Goal: Find specific page/section: Find specific page/section

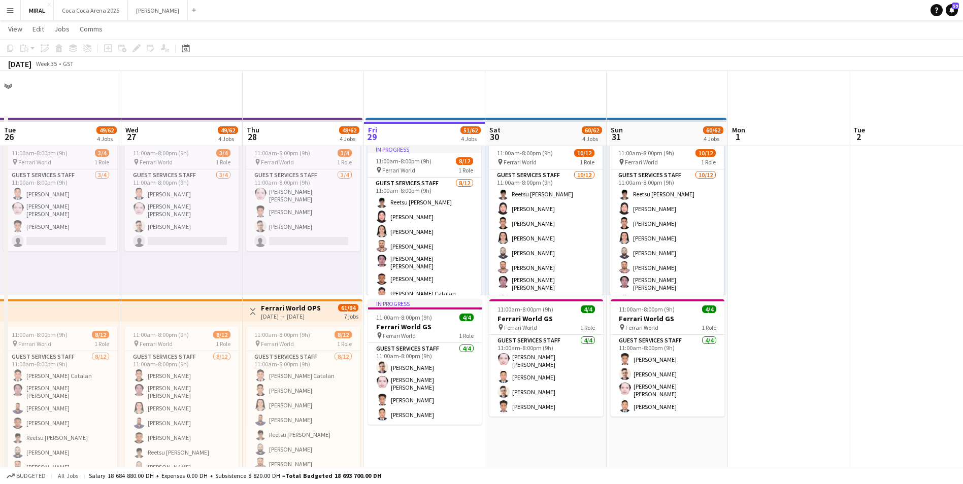
scroll to position [51, 0]
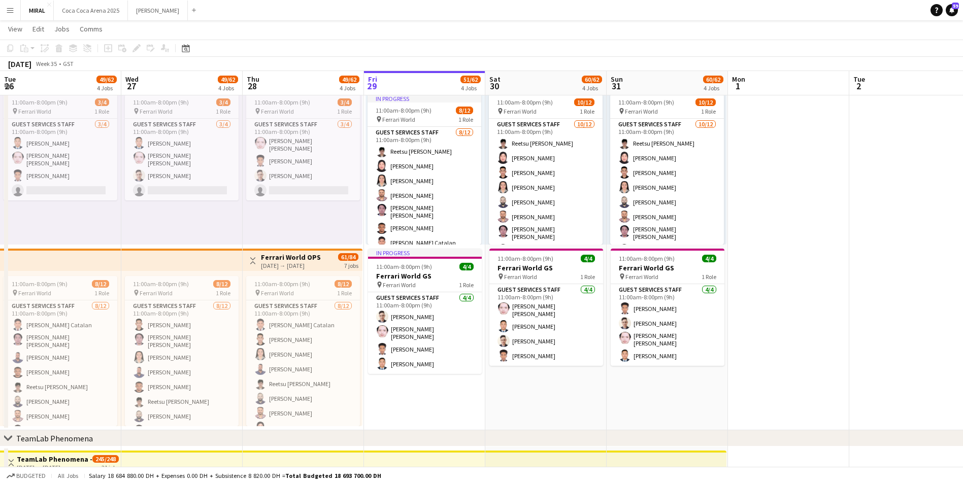
click at [98, 11] on button "[GEOGRAPHIC_DATA] 2025 Close" at bounding box center [91, 11] width 74 height 20
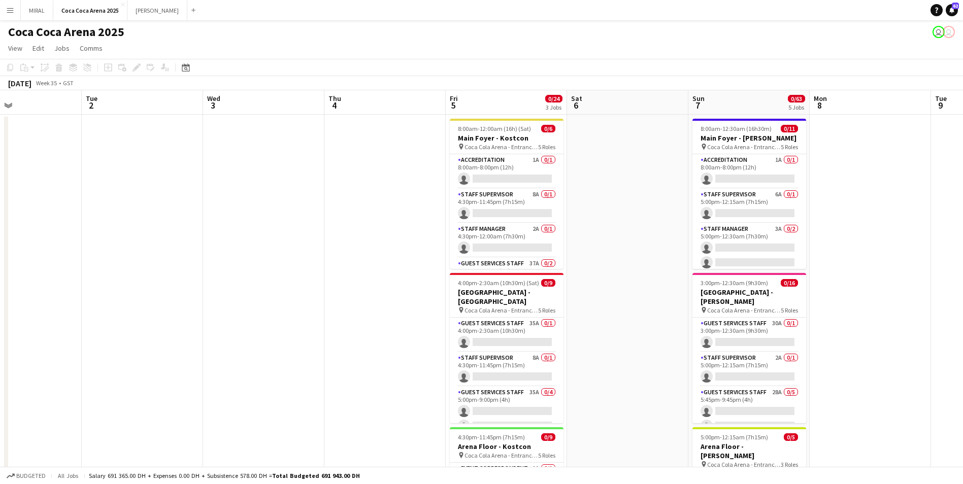
scroll to position [0, 404]
drag, startPoint x: 712, startPoint y: 341, endPoint x: 186, endPoint y: 313, distance: 526.3
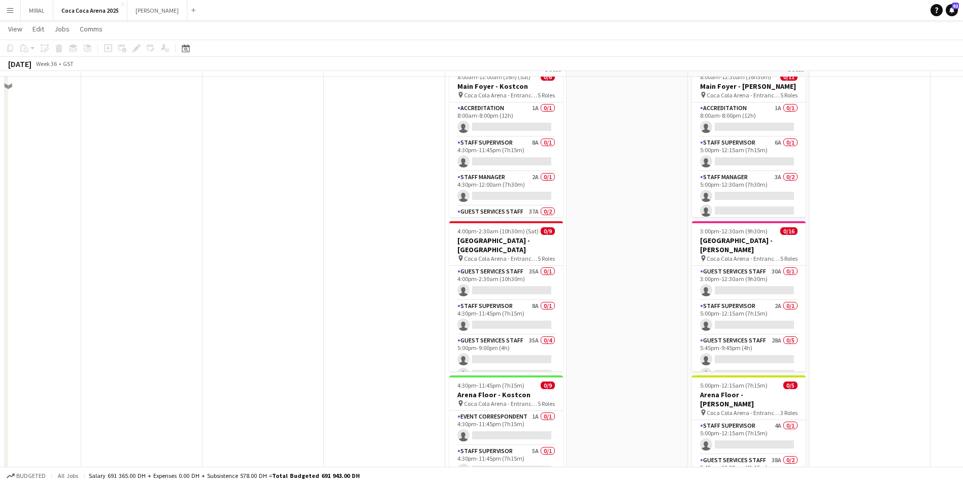
scroll to position [0, 0]
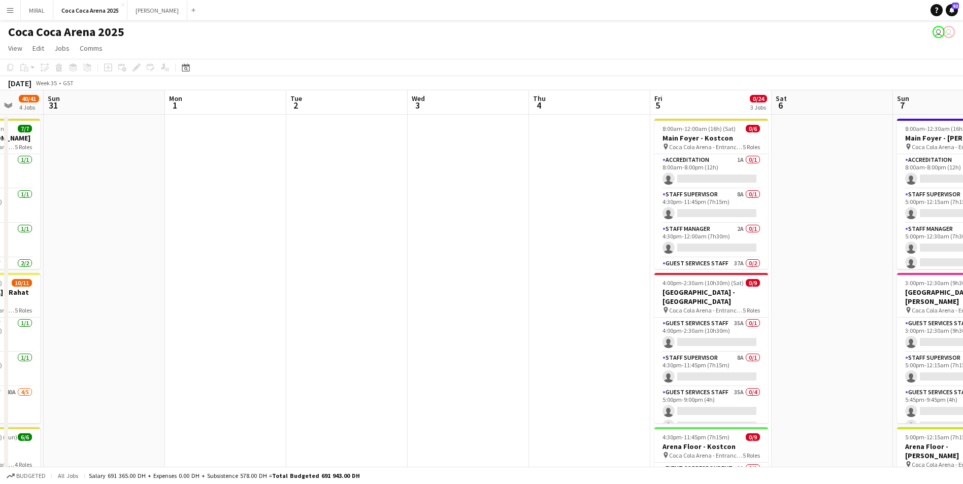
drag, startPoint x: 230, startPoint y: 283, endPoint x: 600, endPoint y: 273, distance: 370.3
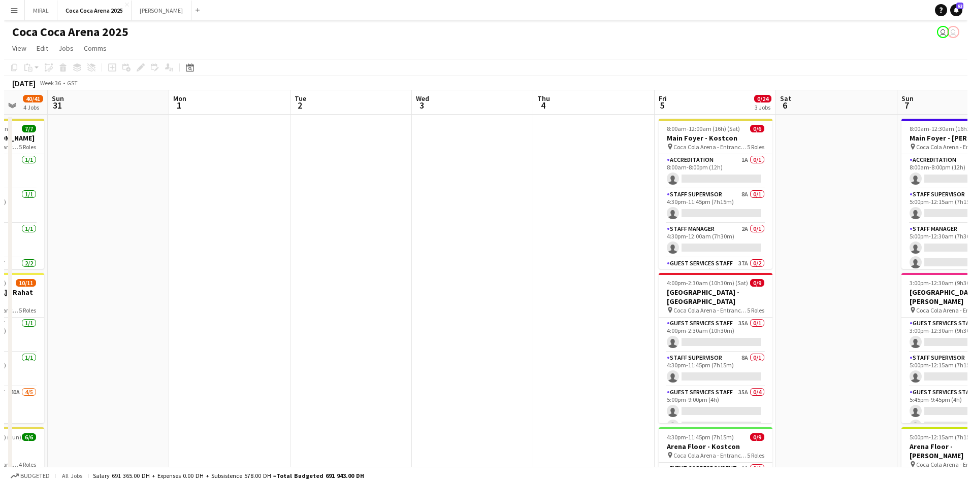
scroll to position [0, 271]
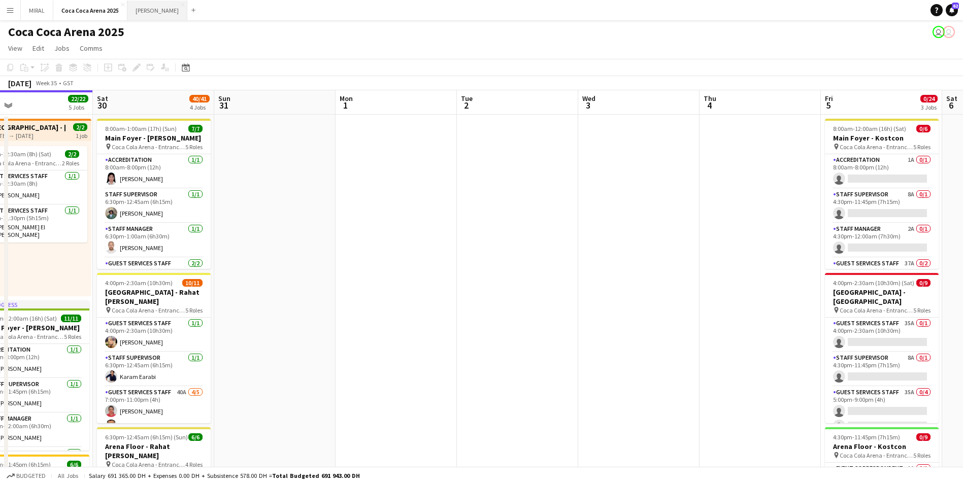
click at [137, 13] on button "[PERSON_NAME]" at bounding box center [157, 11] width 60 height 20
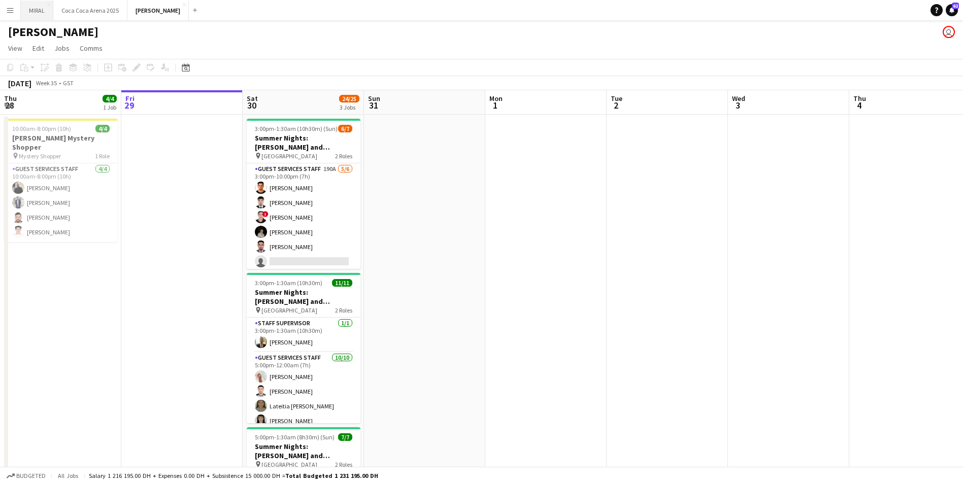
click at [33, 9] on button "MIRAL Close" at bounding box center [37, 11] width 32 height 20
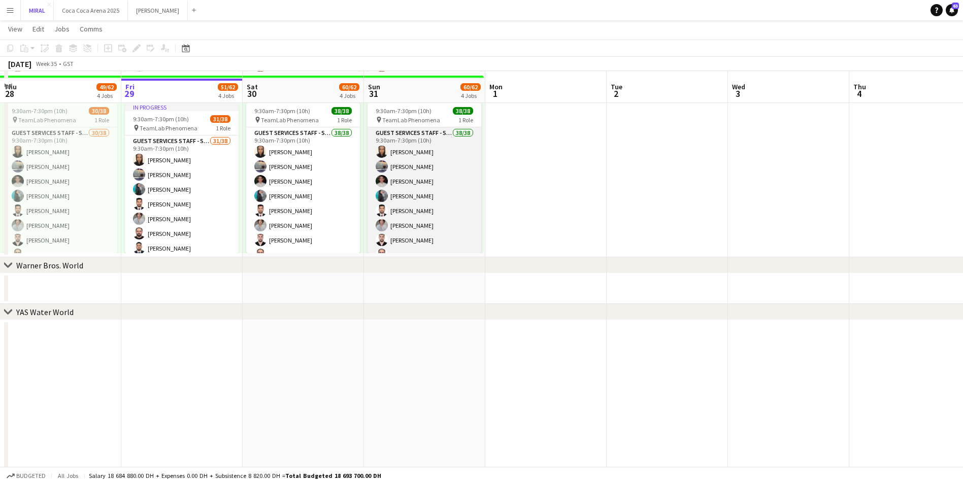
scroll to position [585, 0]
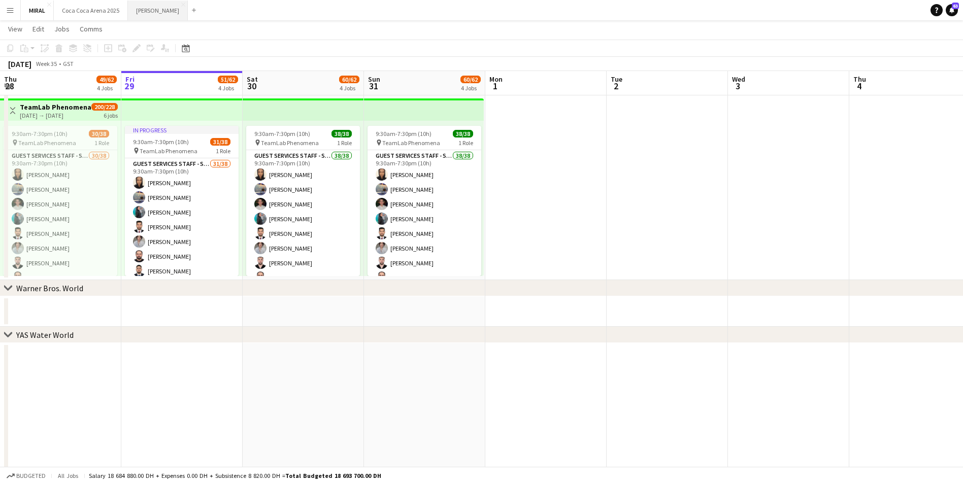
click at [140, 13] on button "[PERSON_NAME]" at bounding box center [158, 11] width 60 height 20
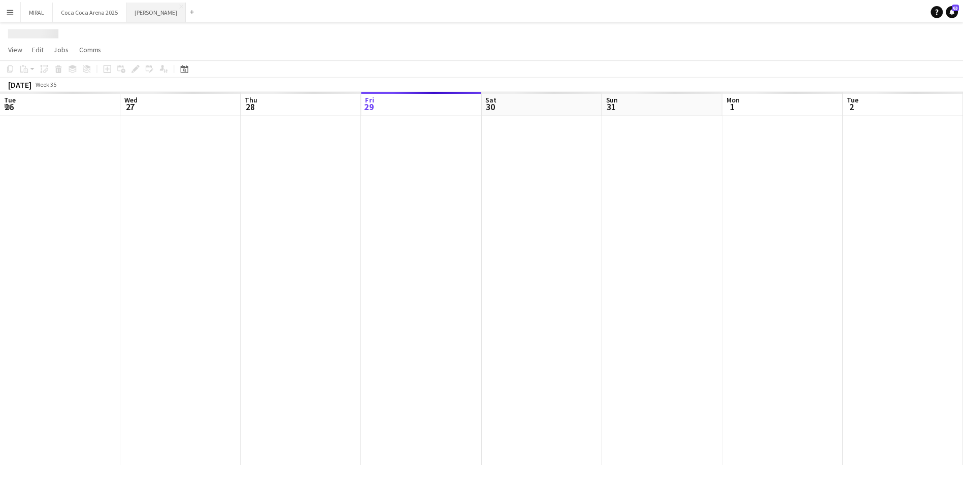
scroll to position [0, 243]
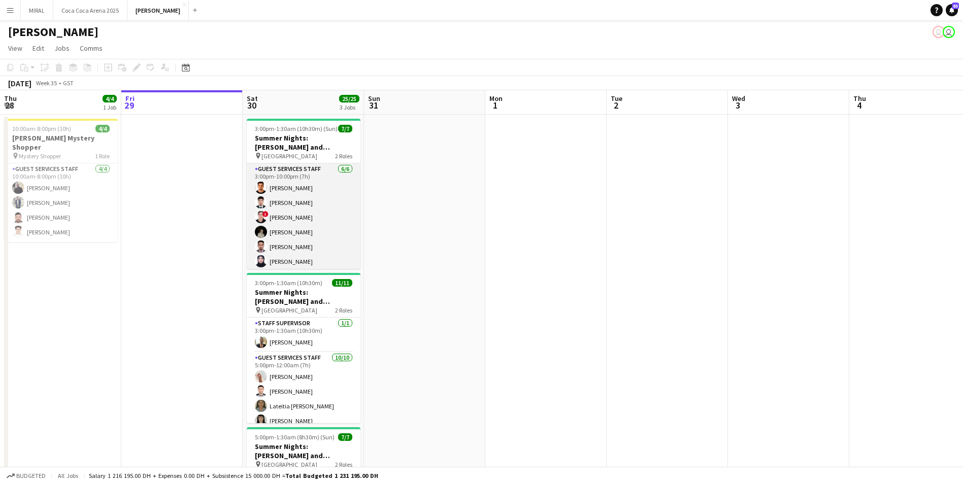
click at [316, 260] on app-card-role "Guest Services Staff [DATE] 3:00pm-10:00pm (7h) [PERSON_NAME] ! [PERSON_NAME] […" at bounding box center [304, 218] width 114 height 108
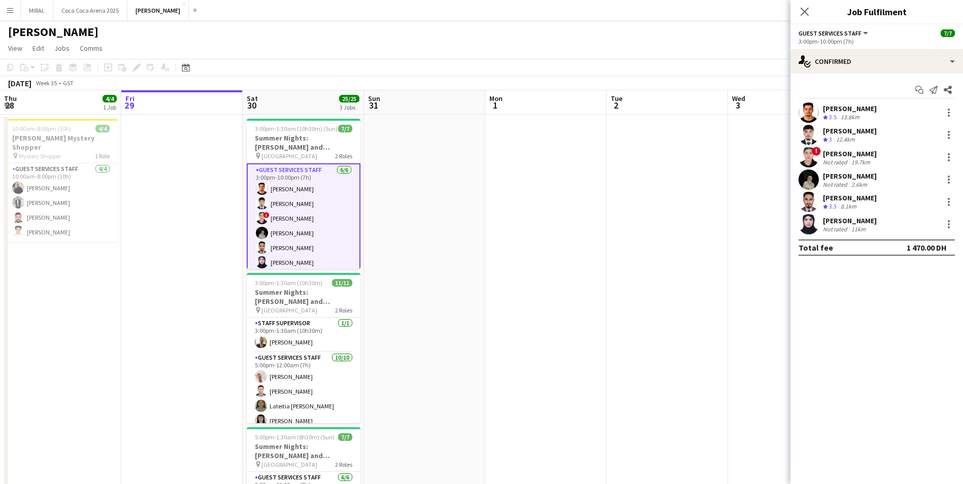
click at [852, 222] on div "[PERSON_NAME]" at bounding box center [850, 220] width 54 height 9
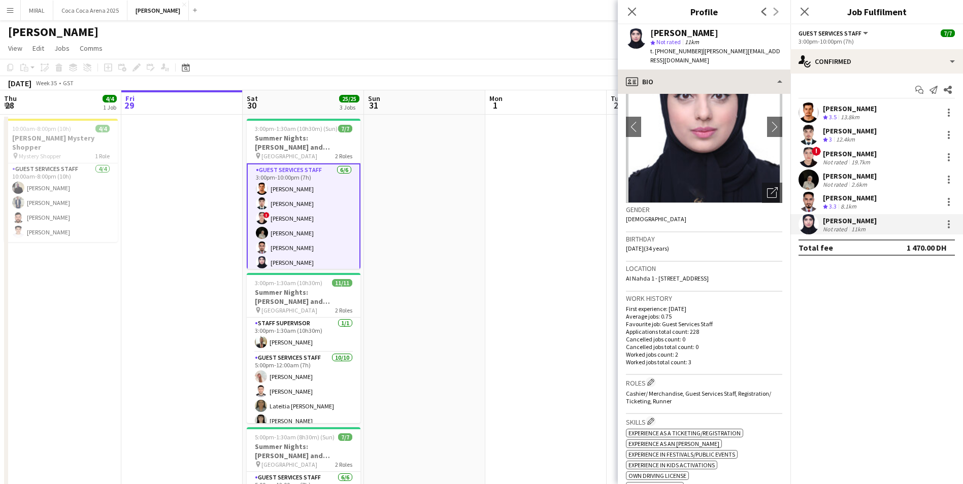
scroll to position [50, 0]
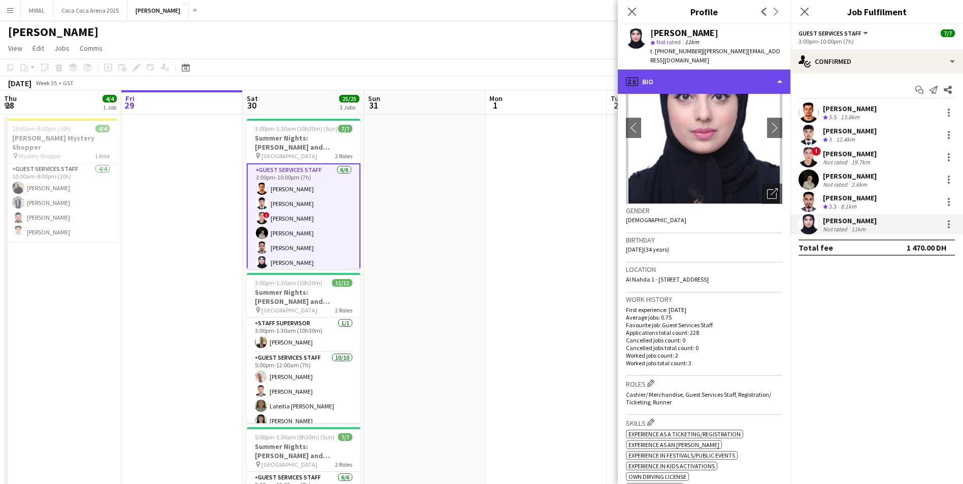
click at [769, 71] on div "profile Bio" at bounding box center [704, 82] width 173 height 24
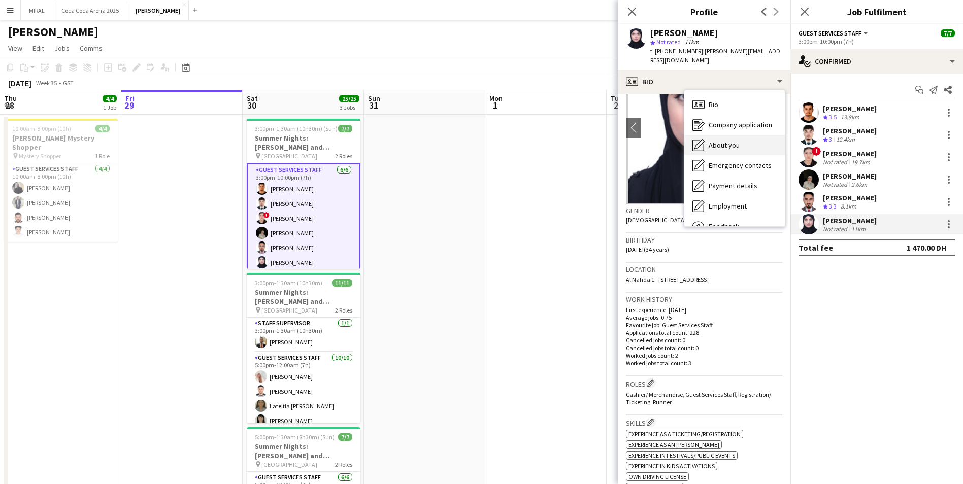
click at [741, 138] on div "About you About you" at bounding box center [735, 145] width 101 height 20
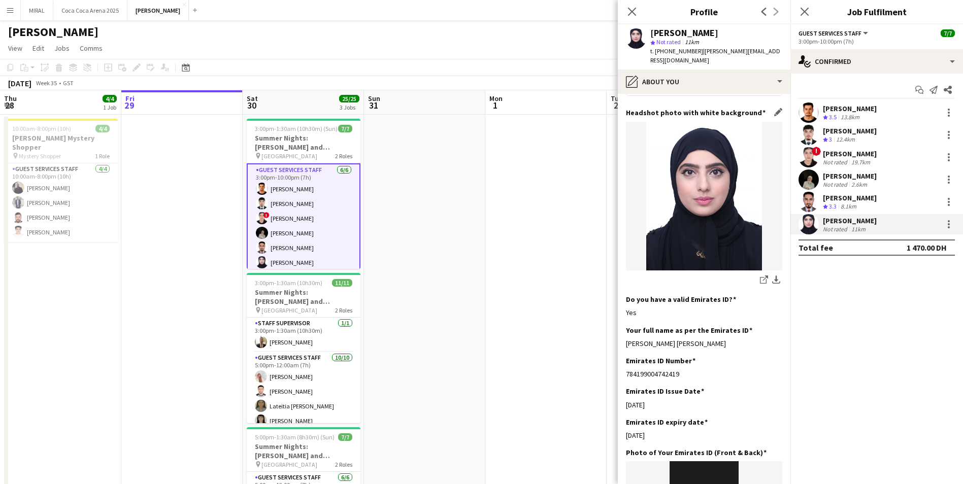
scroll to position [152, 0]
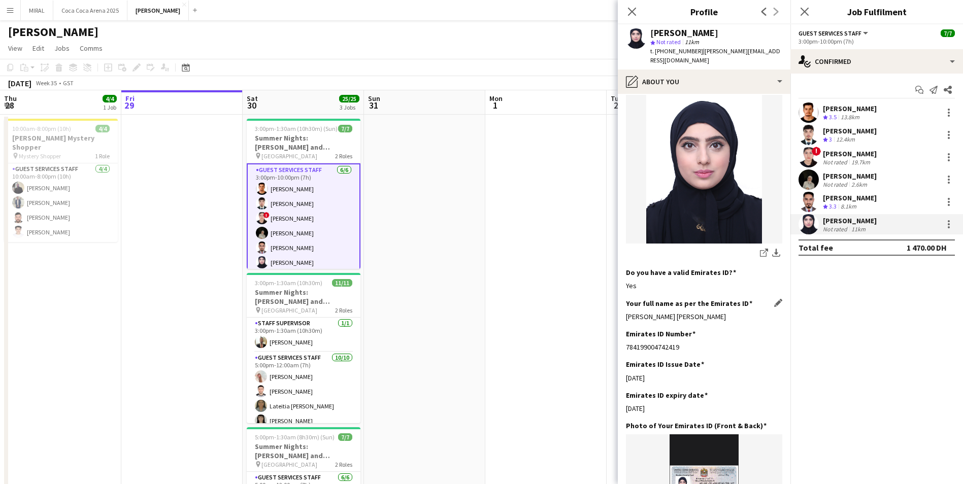
drag, startPoint x: 722, startPoint y: 307, endPoint x: 628, endPoint y: 307, distance: 93.9
click at [628, 312] on div "[PERSON_NAME] [PERSON_NAME]" at bounding box center [704, 316] width 156 height 9
copy div "[PERSON_NAME] [PERSON_NAME]"
click at [678, 343] on div "784199004742419" at bounding box center [704, 347] width 156 height 9
drag, startPoint x: 680, startPoint y: 337, endPoint x: 625, endPoint y: 336, distance: 55.4
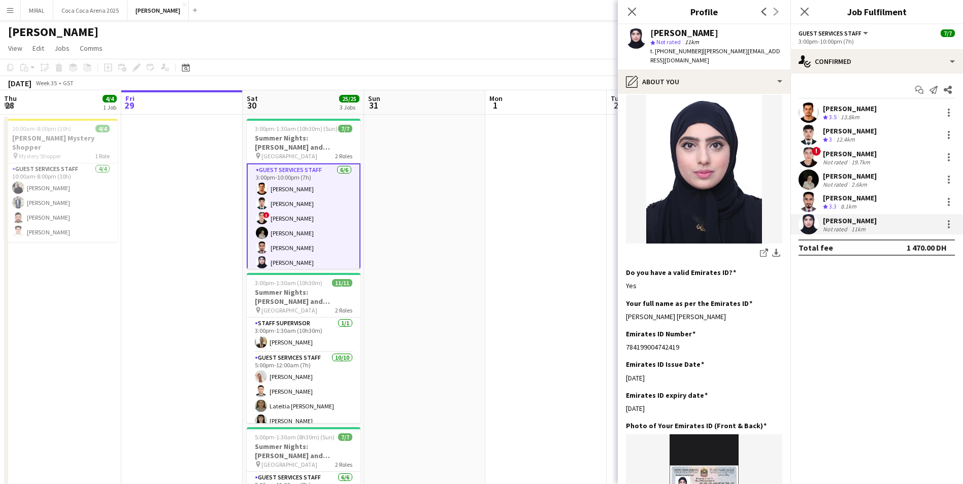
click at [625, 336] on app-section-data-types "Bio Edit this field Im jamana Baloch from [GEOGRAPHIC_DATA] I really like to ex…" at bounding box center [704, 289] width 173 height 391
copy div "784199004742419"
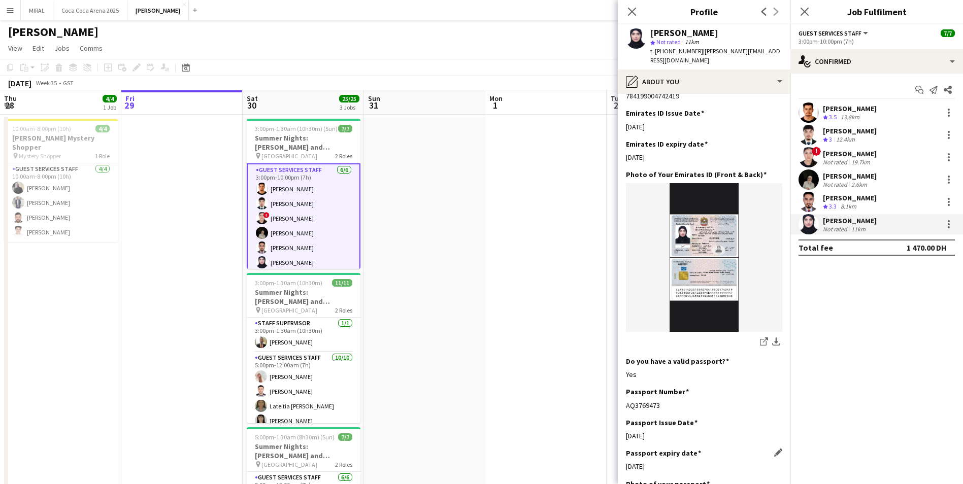
scroll to position [457, 0]
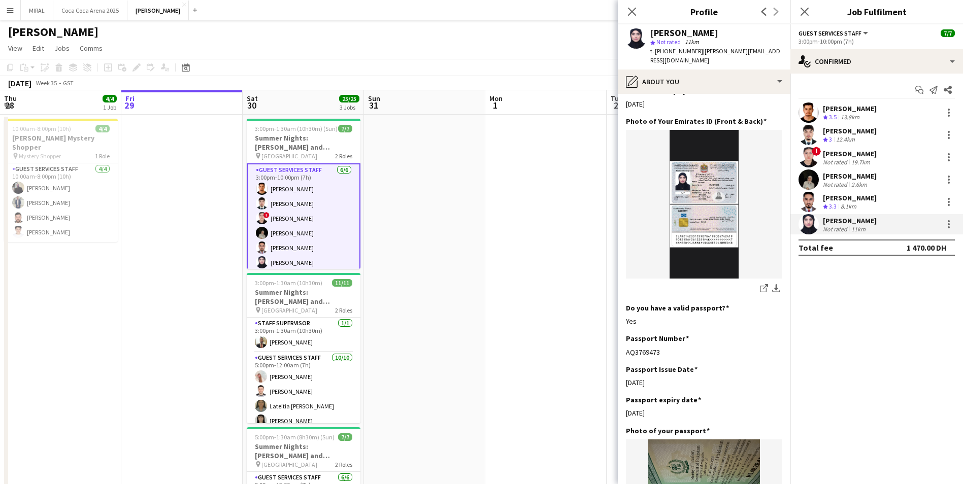
drag, startPoint x: 662, startPoint y: 345, endPoint x: 624, endPoint y: 343, distance: 37.6
click at [624, 343] on app-section-data-types "Bio Edit this field Im jamana Baloch from [GEOGRAPHIC_DATA] I really like to ex…" at bounding box center [704, 289] width 173 height 391
copy div "AQ3769473"
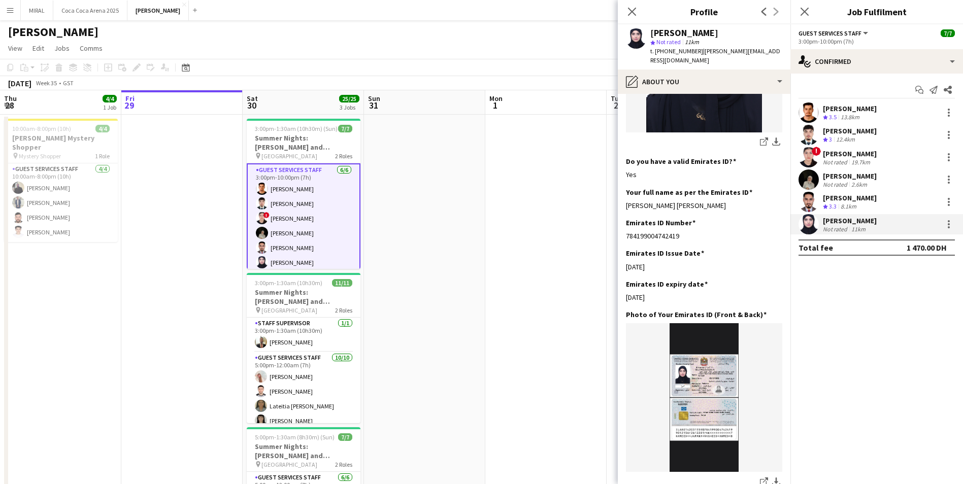
scroll to position [254, 0]
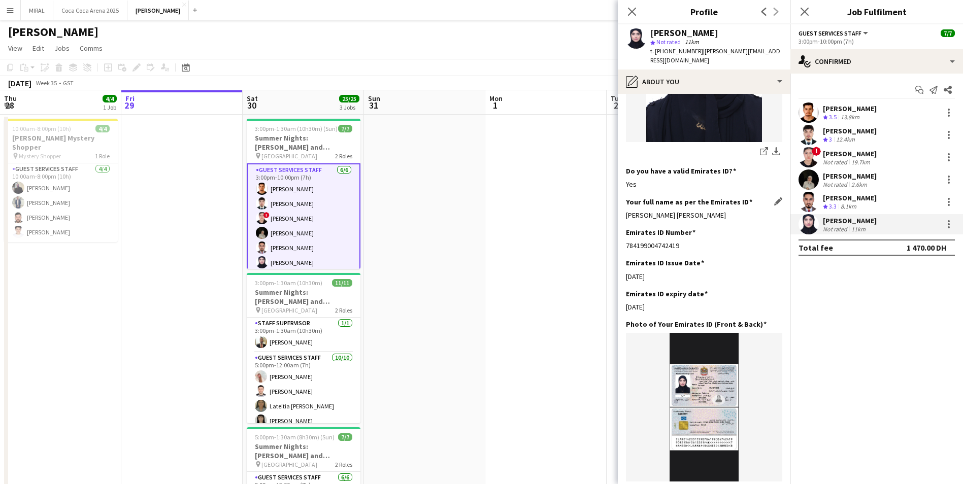
drag, startPoint x: 725, startPoint y: 207, endPoint x: 627, endPoint y: 207, distance: 98.5
click at [627, 211] on div "[PERSON_NAME] [PERSON_NAME]" at bounding box center [704, 215] width 156 height 9
copy div "[PERSON_NAME] [PERSON_NAME]"
click at [633, 10] on icon "Close pop-in" at bounding box center [632, 12] width 10 height 10
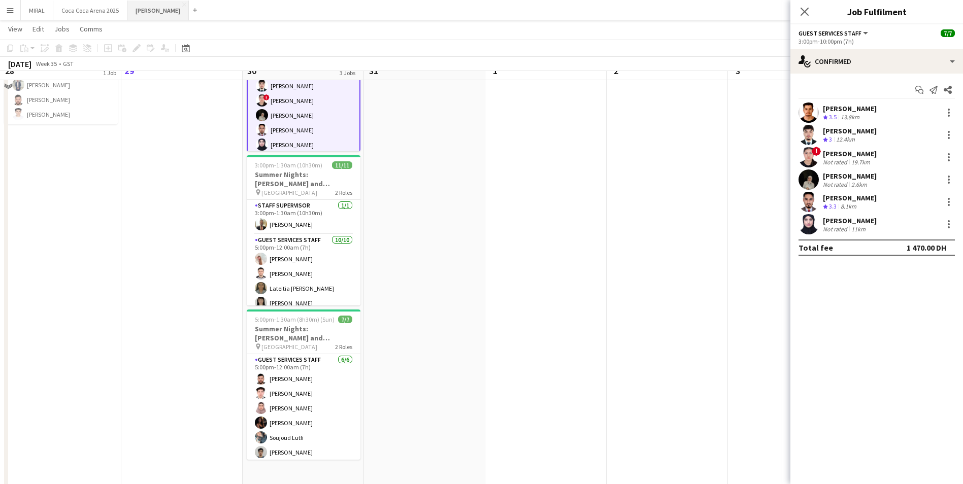
scroll to position [102, 0]
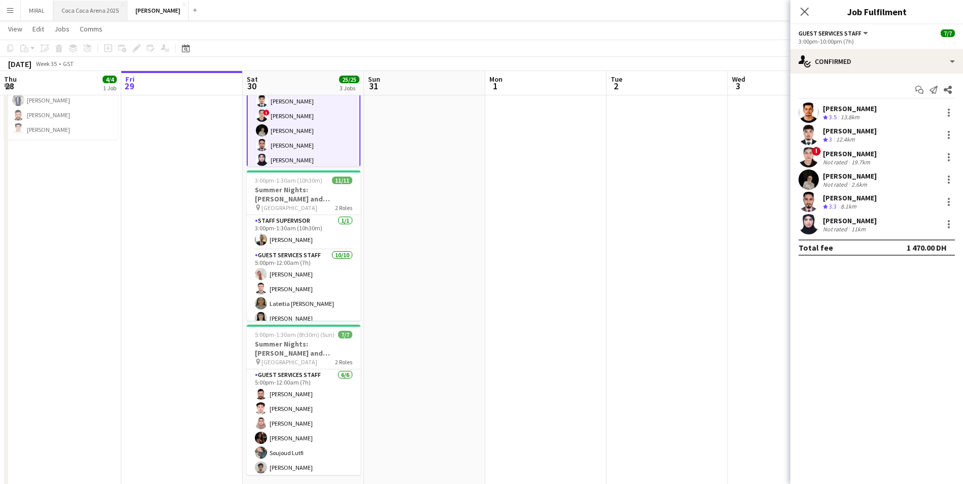
click at [102, 10] on button "[GEOGRAPHIC_DATA] 2025 Close" at bounding box center [90, 11] width 74 height 20
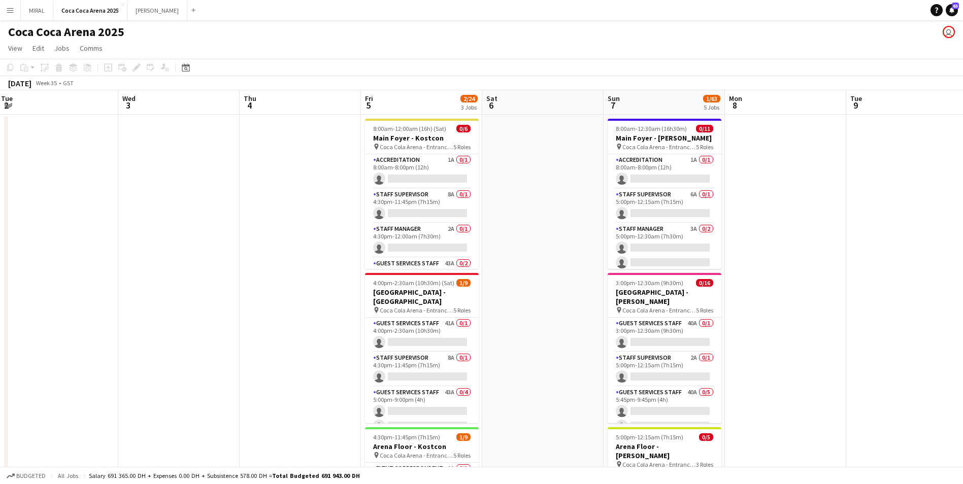
scroll to position [0, 381]
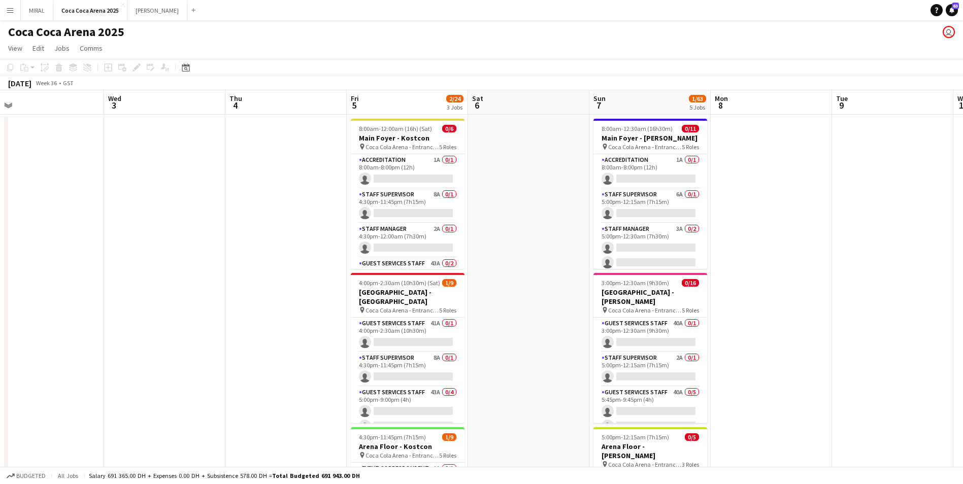
drag, startPoint x: 859, startPoint y: 320, endPoint x: 235, endPoint y: 308, distance: 624.2
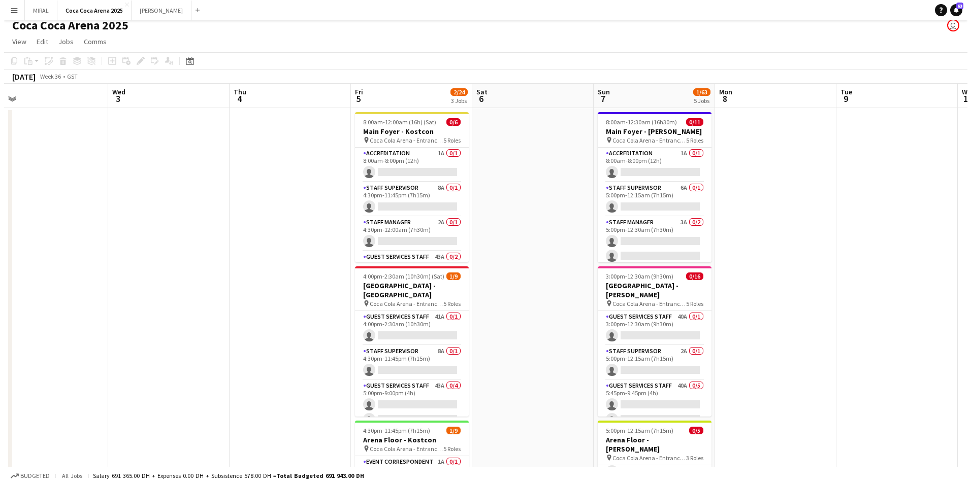
scroll to position [0, 0]
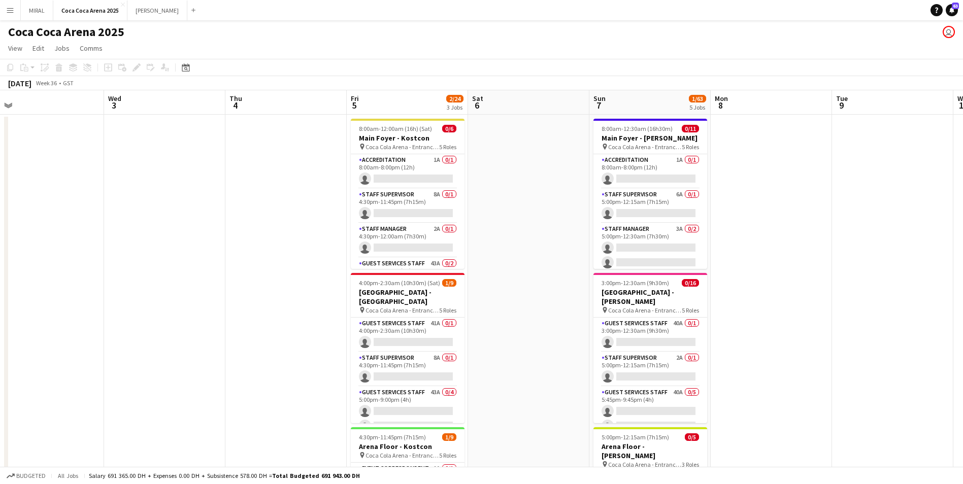
click at [13, 10] on app-icon "Menu" at bounding box center [10, 10] width 8 height 8
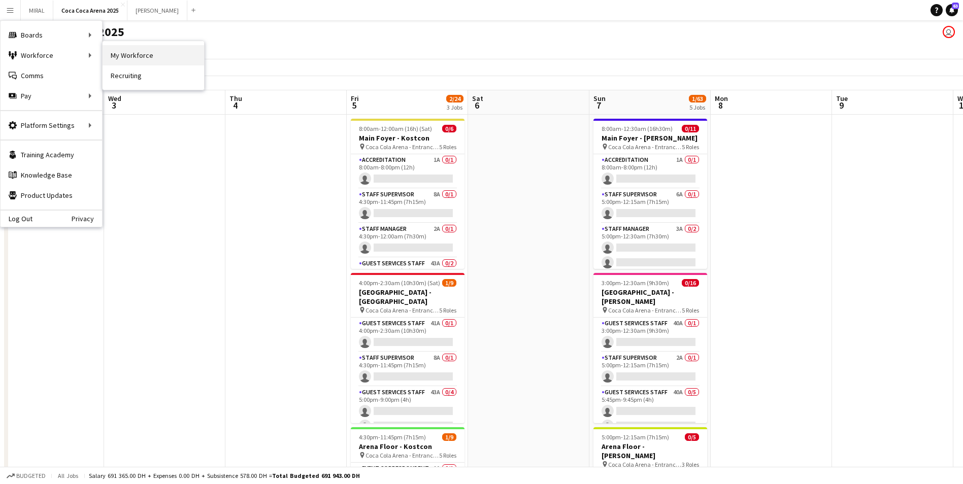
click at [140, 55] on link "My Workforce" at bounding box center [154, 55] width 102 height 20
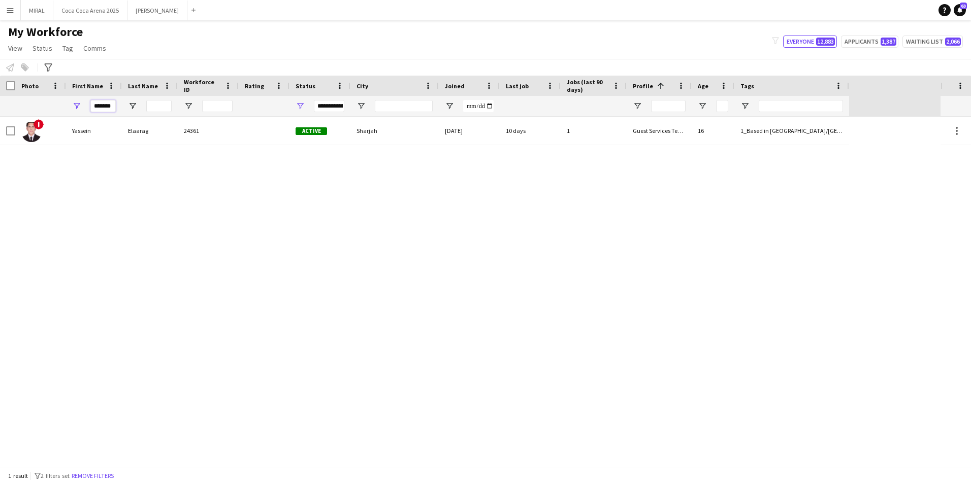
drag, startPoint x: 112, startPoint y: 105, endPoint x: 85, endPoint y: 106, distance: 27.4
click at [85, 106] on div "*******" at bounding box center [94, 106] width 56 height 20
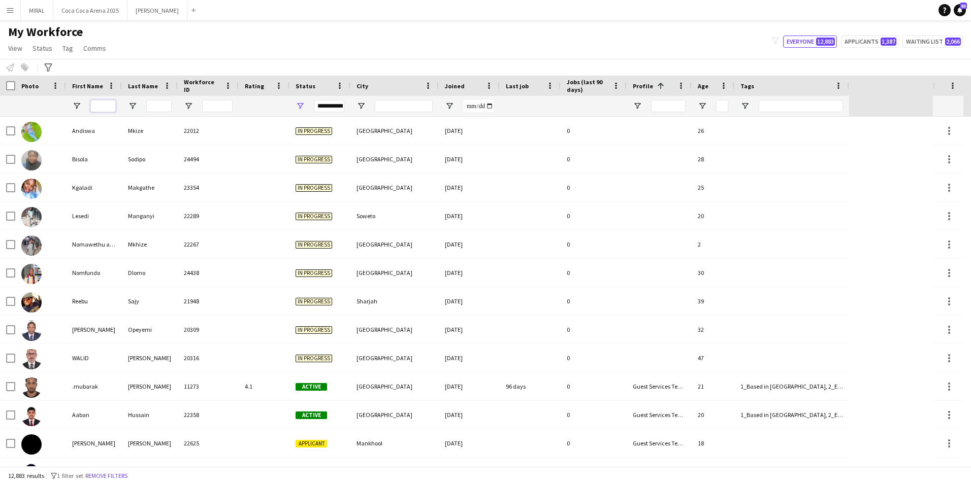
type input "*"
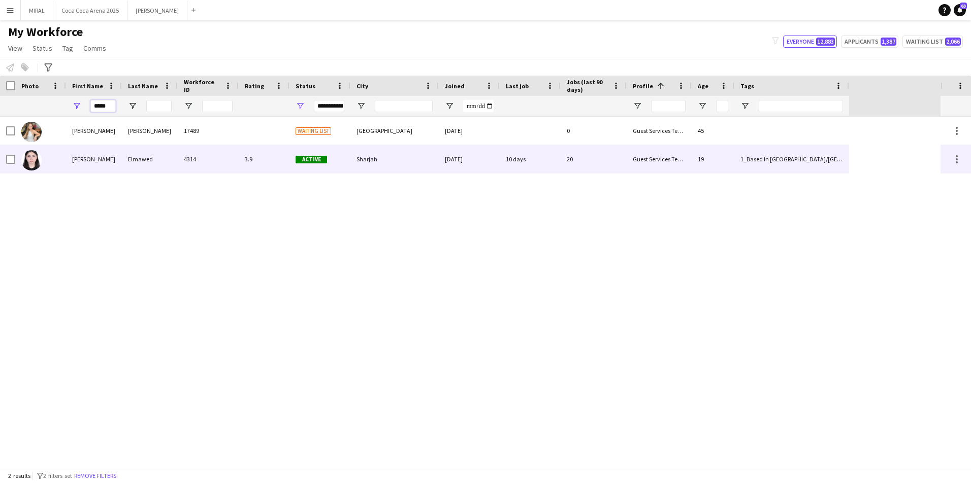
type input "*****"
click at [107, 159] on div "[PERSON_NAME]" at bounding box center [94, 159] width 56 height 28
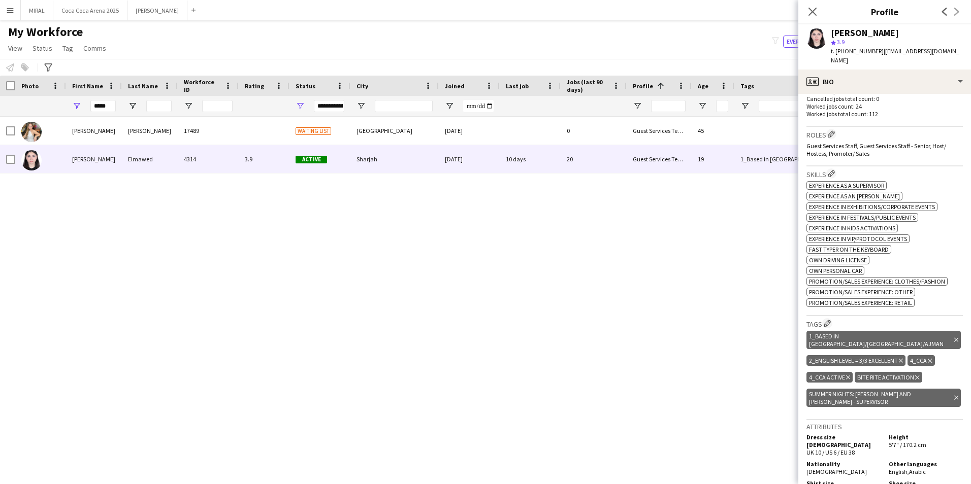
scroll to position [355, 0]
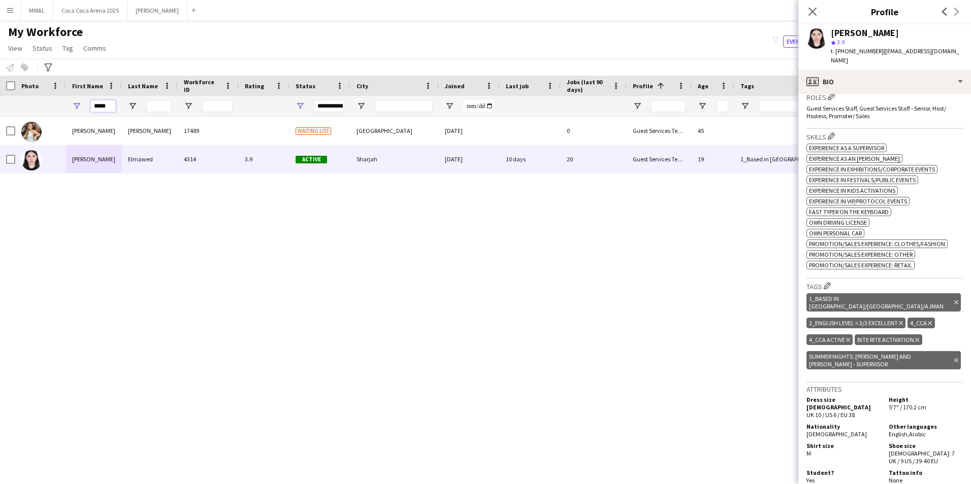
drag, startPoint x: 101, startPoint y: 106, endPoint x: 81, endPoint y: 106, distance: 19.3
click at [81, 106] on div "*****" at bounding box center [94, 106] width 56 height 20
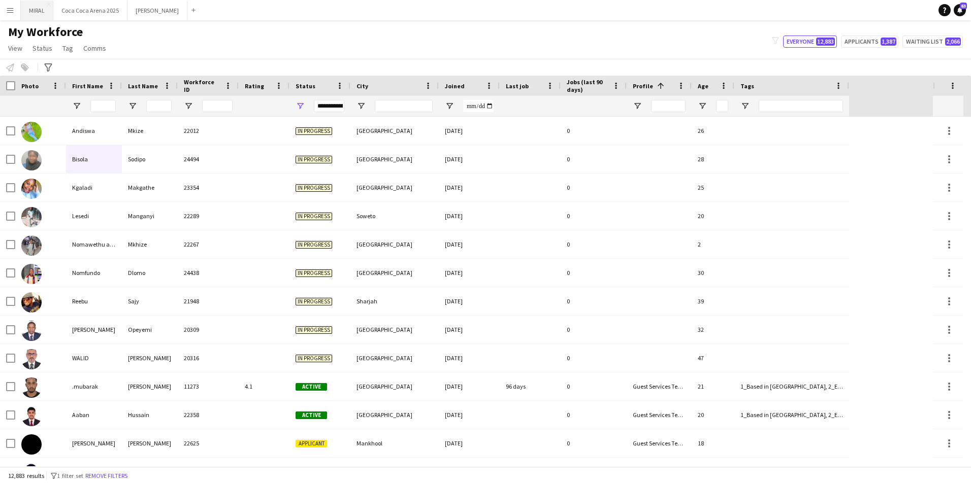
click at [40, 12] on button "MIRAL Close" at bounding box center [37, 11] width 32 height 20
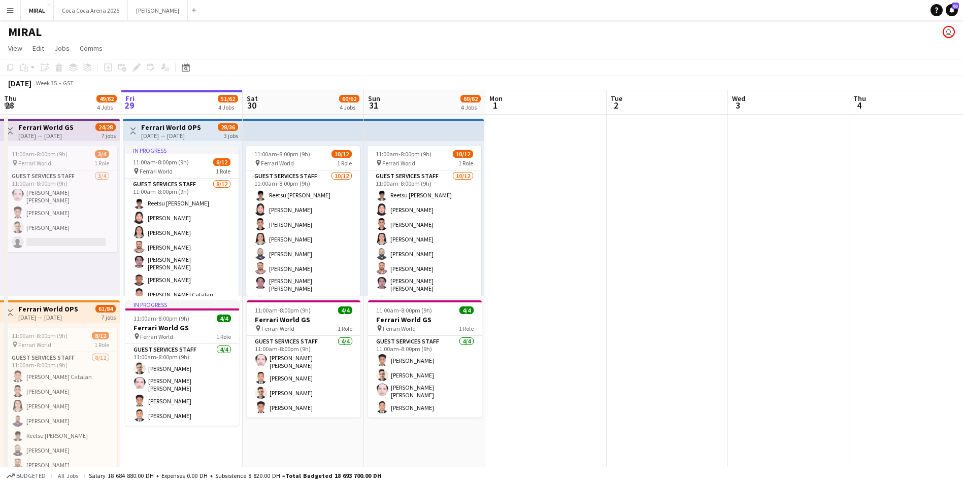
click at [428, 131] on app-top-bar at bounding box center [424, 130] width 120 height 22
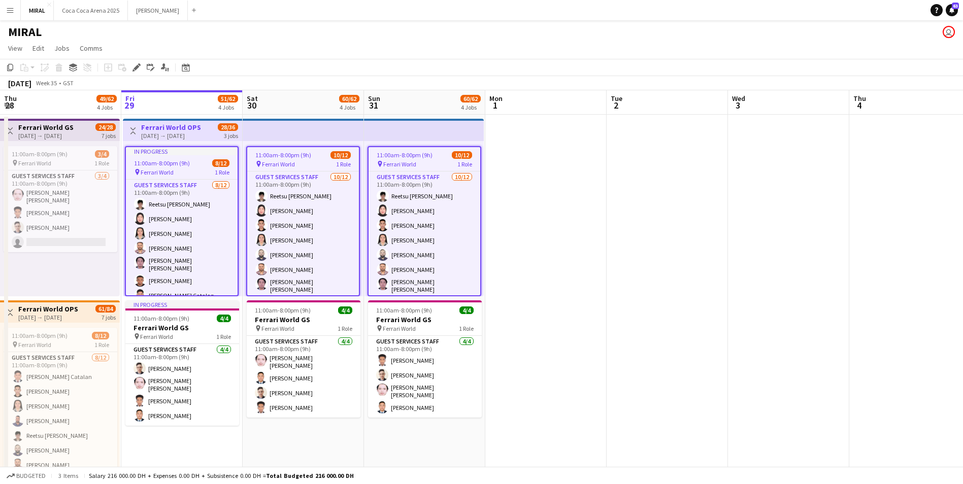
click at [660, 198] on app-date-cell at bounding box center [667, 299] width 121 height 368
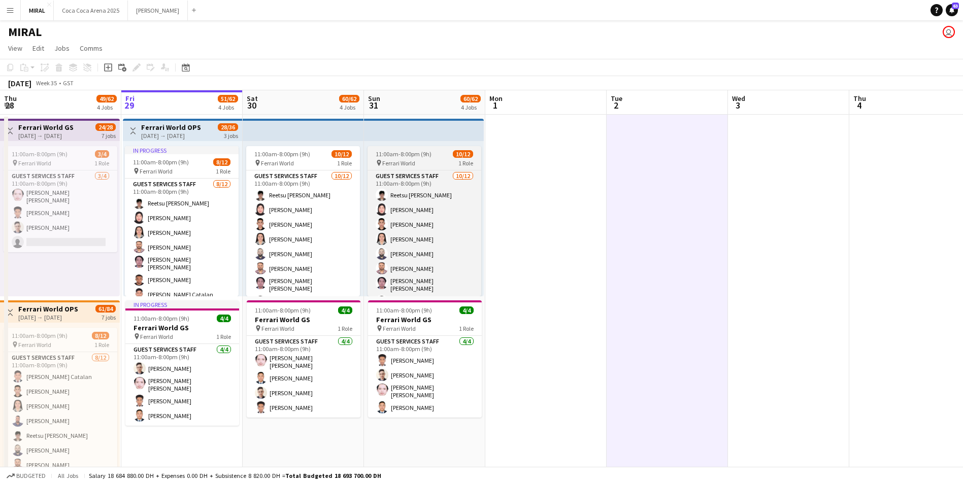
click at [441, 170] on app-job-card "11:00am-8:00pm (9h) 10/12 pin Ferrari World 1 Role Guest Services Staff [DATE] …" at bounding box center [425, 221] width 114 height 150
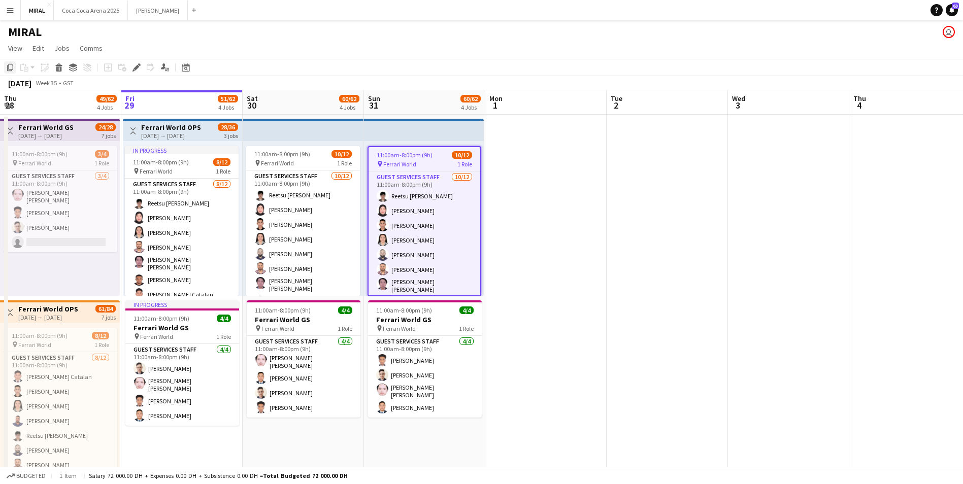
click at [13, 67] on icon at bounding box center [10, 67] width 6 height 7
click at [563, 154] on app-date-cell at bounding box center [545, 299] width 121 height 368
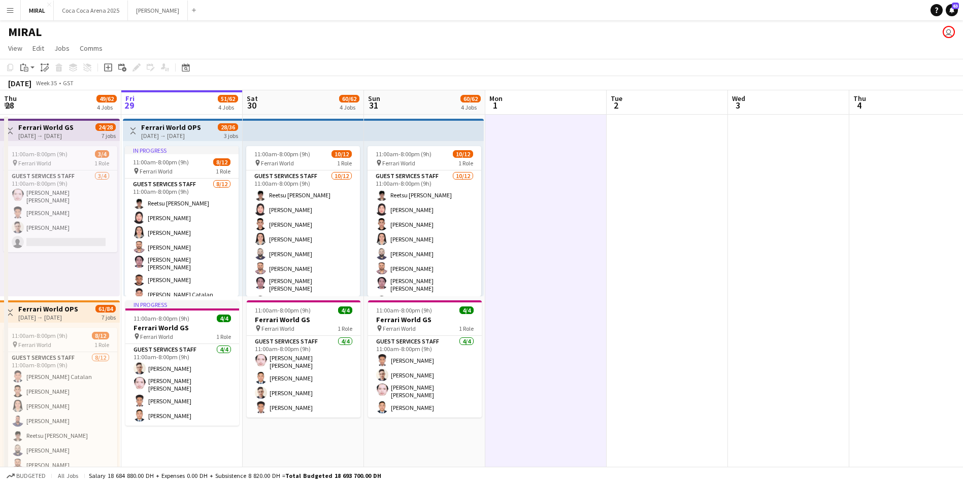
click at [685, 381] on app-date-cell at bounding box center [667, 299] width 121 height 368
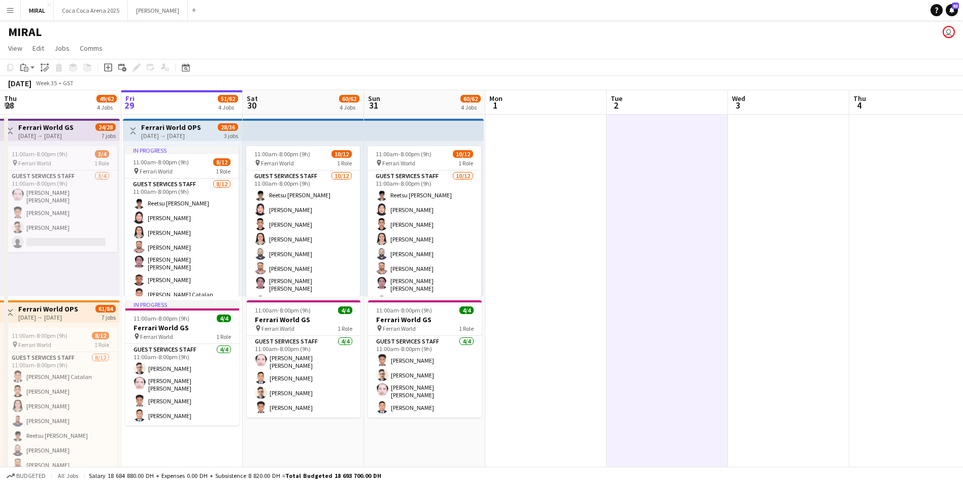
click at [676, 338] on app-date-cell at bounding box center [667, 299] width 121 height 368
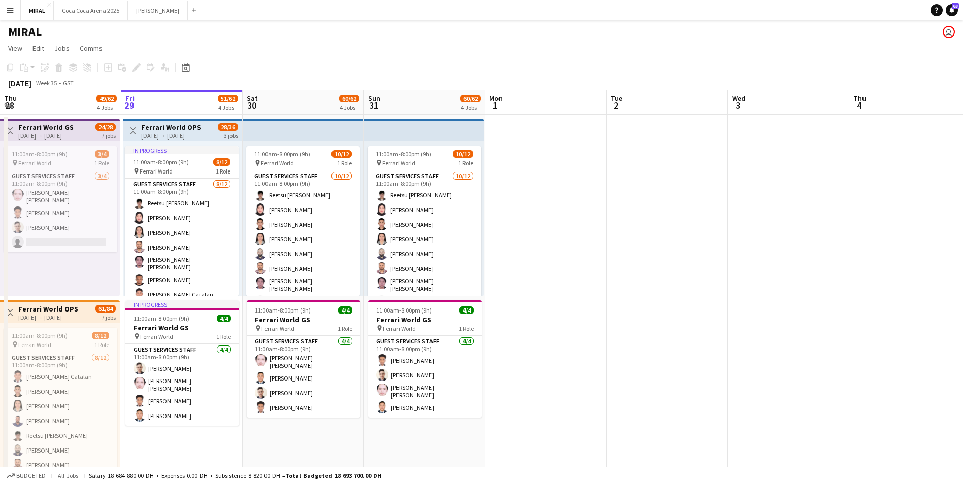
drag, startPoint x: 524, startPoint y: 141, endPoint x: 515, endPoint y: 128, distance: 15.4
click at [515, 128] on app-date-cell at bounding box center [545, 299] width 121 height 368
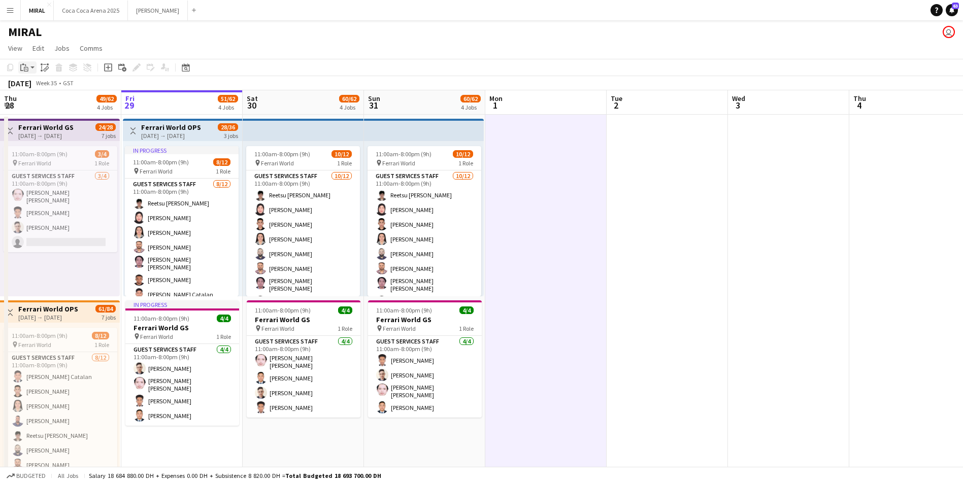
click at [25, 68] on icon "Paste" at bounding box center [24, 67] width 8 height 8
click at [461, 51] on app-page-menu "View Day view expanded Day view collapsed Month view Date picker Jump to [DATE]…" at bounding box center [481, 49] width 963 height 19
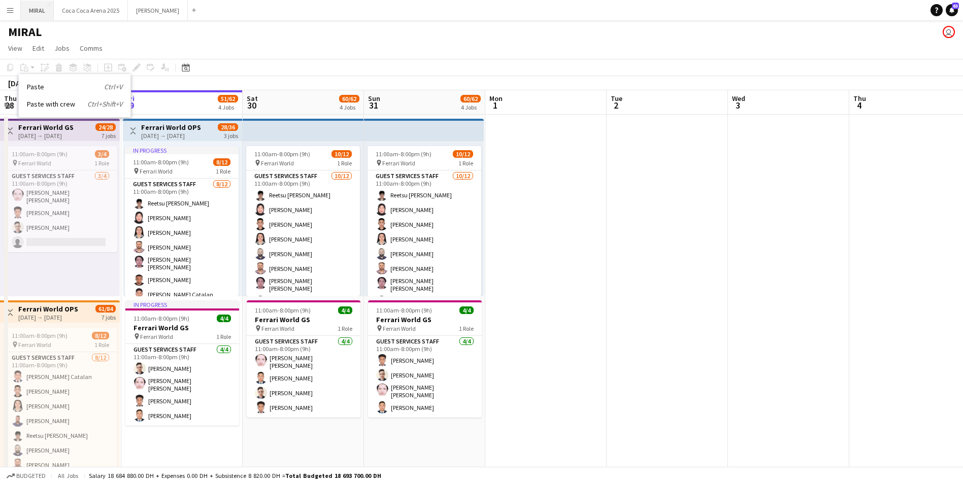
click at [37, 10] on button "MIRAL Close" at bounding box center [37, 11] width 33 height 20
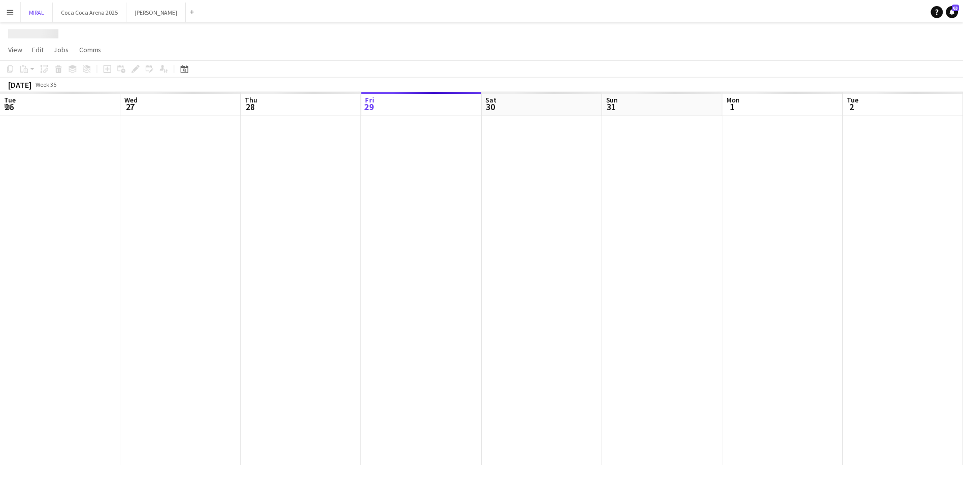
scroll to position [0, 243]
